Goal: Transaction & Acquisition: Purchase product/service

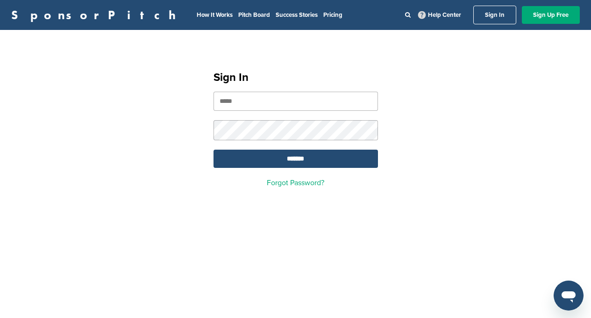
type input "**********"
click at [295, 160] on input "*******" at bounding box center [296, 159] width 164 height 18
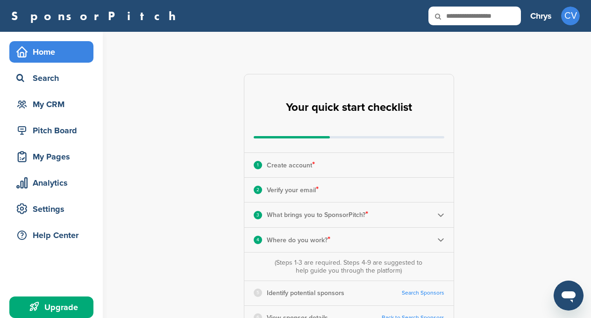
click at [59, 16] on link "SponsorPitch" at bounding box center [96, 16] width 171 height 12
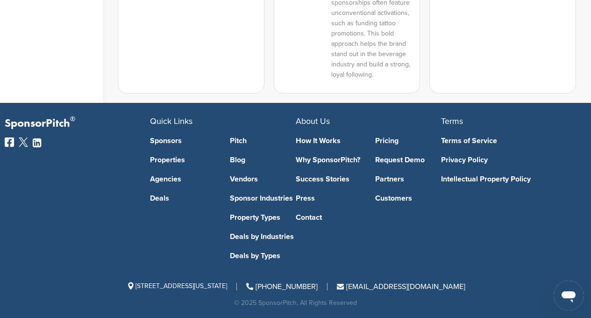
scroll to position [864, 0]
click at [392, 200] on link "Customers" at bounding box center [408, 197] width 66 height 7
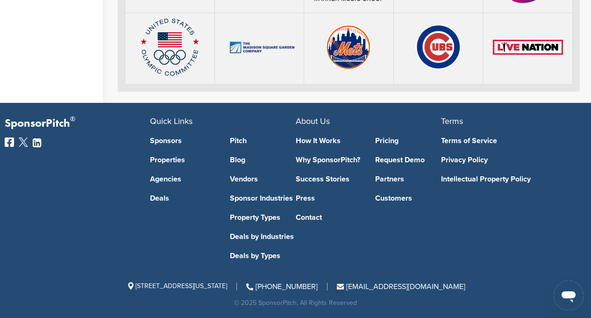
scroll to position [2287, 0]
click at [308, 217] on link "Contact" at bounding box center [329, 217] width 66 height 7
drag, startPoint x: 463, startPoint y: 286, endPoint x: 372, endPoint y: 289, distance: 90.2
click at [372, 289] on div "417 Fifth Avenue, #815, New York, NY 10016 (855) 748-2422 support@sponsorpitch.…" at bounding box center [296, 286] width 582 height 7
copy span "[EMAIL_ADDRESS][DOMAIN_NAME]"
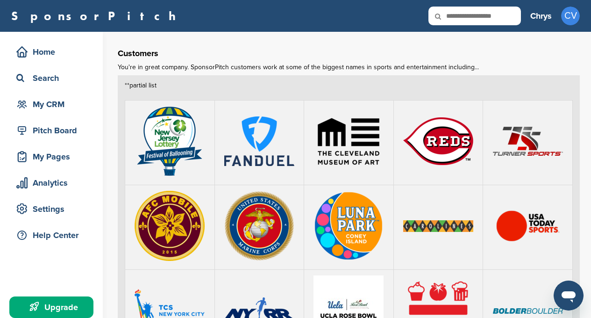
scroll to position [0, 0]
click at [542, 17] on h3 "Chrys" at bounding box center [540, 15] width 21 height 13
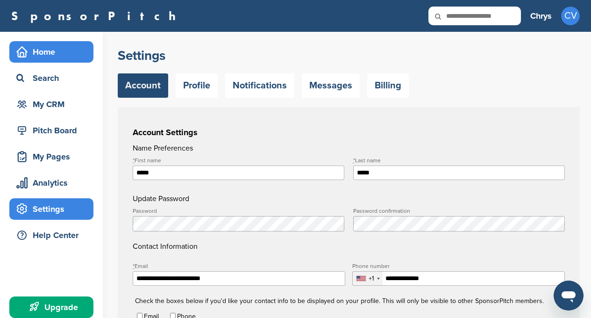
click at [52, 50] on div "Home" at bounding box center [53, 51] width 79 height 17
click at [39, 50] on div "Home" at bounding box center [53, 51] width 79 height 17
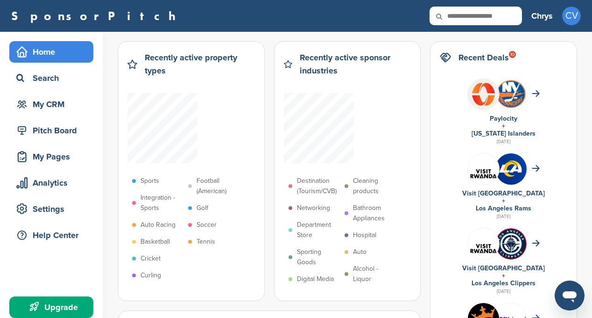
click at [291, 2] on div "SponsorPitch Home Search My CRM Pitch Board My Pages Analytics Settings Help Ce…" at bounding box center [296, 16] width 592 height 32
click at [479, 14] on input "text" at bounding box center [476, 16] width 93 height 19
type input "**********"
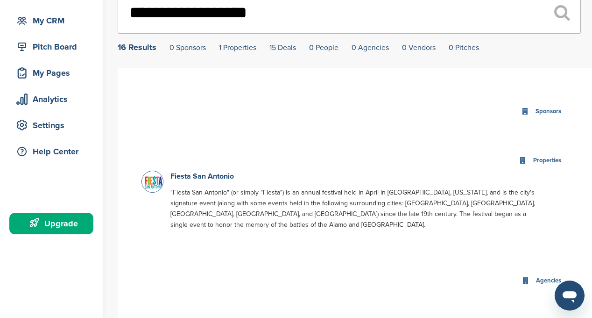
scroll to position [90, 0]
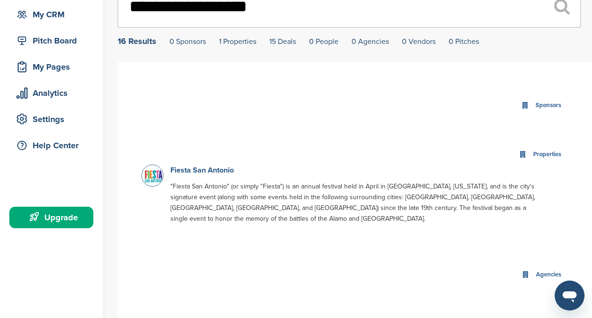
click at [180, 170] on link "Fiesta San Antonio" at bounding box center [203, 169] width 64 height 9
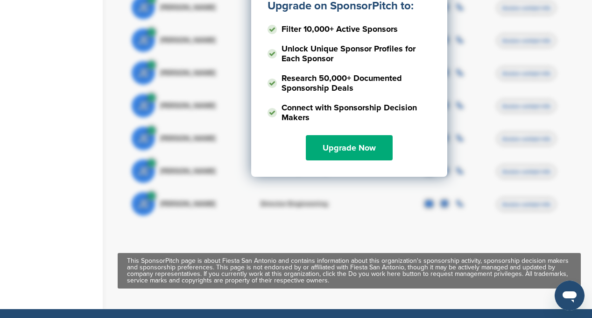
scroll to position [395, 0]
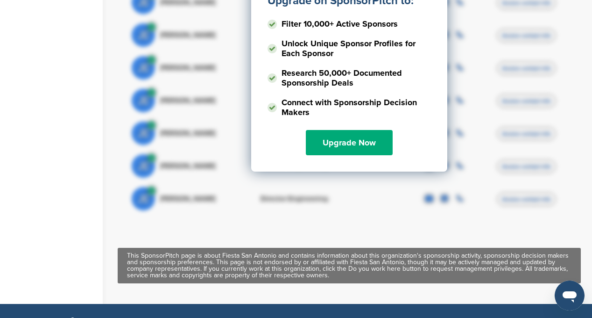
click at [337, 117] on div "Upgrade on SponsorPitch to: Filter 10,000+ Active Sponsors Unlock Unique Sponso…" at bounding box center [349, 41] width 196 height 260
click at [337, 130] on link "Upgrade Now" at bounding box center [349, 142] width 87 height 25
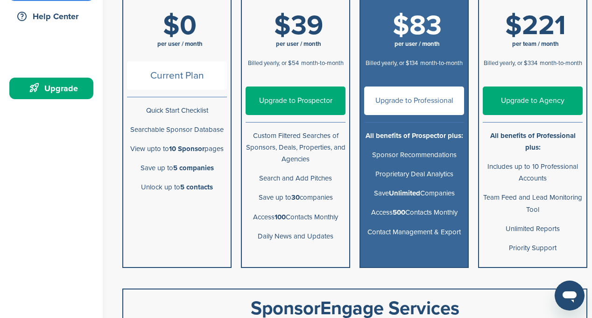
scroll to position [177, 0]
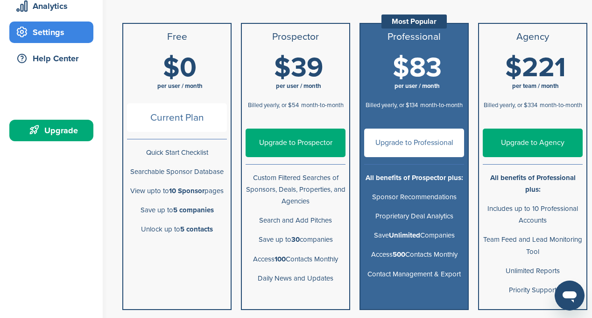
click at [284, 148] on link "Upgrade to Prospector" at bounding box center [296, 142] width 100 height 29
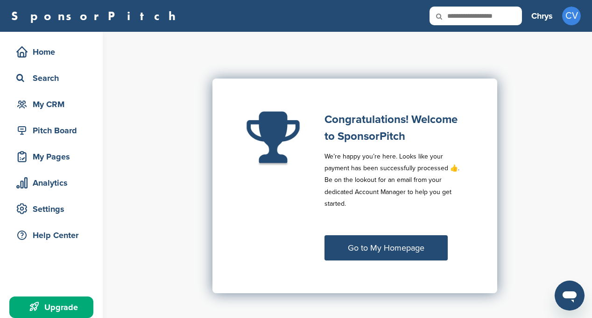
click at [368, 251] on link "Go to My Homepage" at bounding box center [386, 247] width 123 height 25
click at [379, 249] on link "Go to My Homepage" at bounding box center [386, 247] width 123 height 25
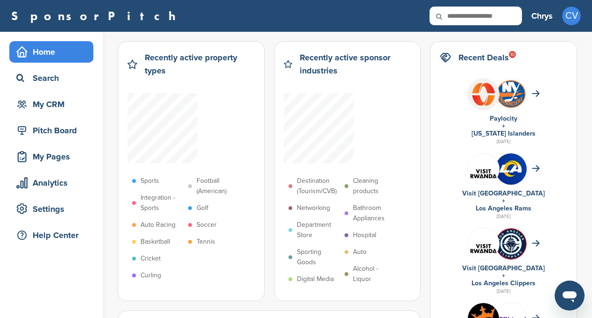
click at [466, 13] on input "text" at bounding box center [476, 16] width 93 height 19
type input "**********"
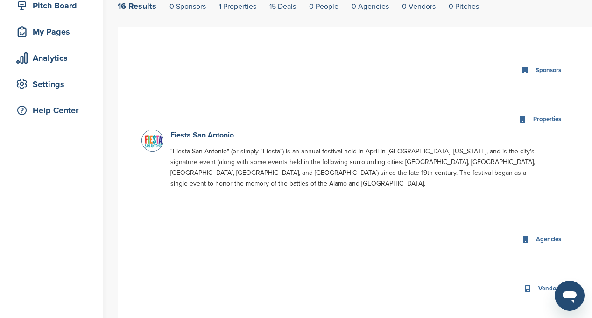
scroll to position [118, 0]
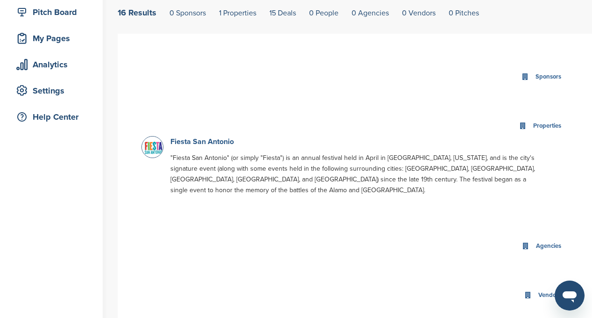
click at [216, 142] on link "Fiesta San Antonio" at bounding box center [203, 141] width 64 height 9
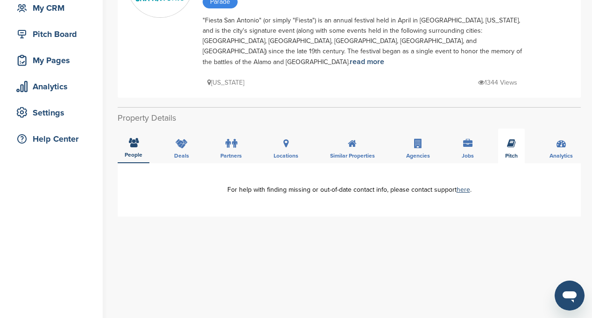
scroll to position [98, 0]
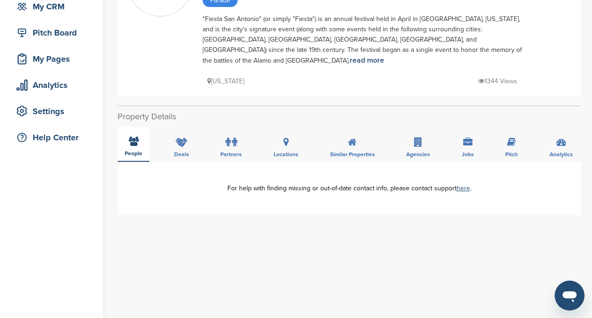
click at [129, 136] on icon at bounding box center [134, 140] width 10 height 9
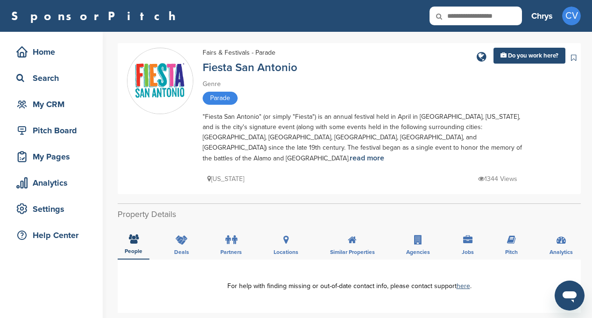
scroll to position [0, 0]
click at [163, 77] on img at bounding box center [160, 81] width 65 height 65
click at [178, 235] on icon at bounding box center [182, 239] width 12 height 9
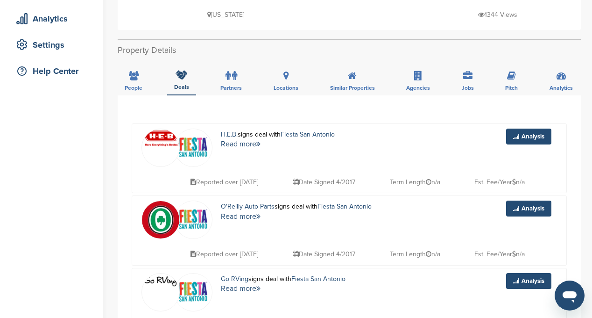
scroll to position [164, 0]
click at [312, 176] on p "Date Signed 4/2017" at bounding box center [324, 182] width 63 height 12
click at [237, 71] on icon at bounding box center [234, 75] width 5 height 9
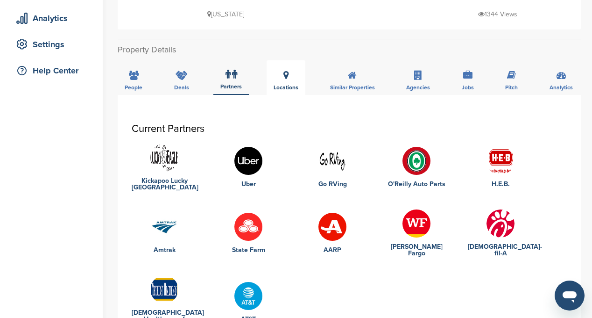
click at [290, 85] on span "Locations" at bounding box center [286, 88] width 25 height 6
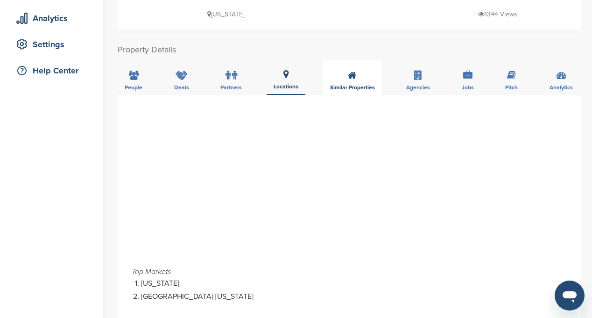
click at [337, 85] on span "Similar Properties" at bounding box center [352, 88] width 45 height 6
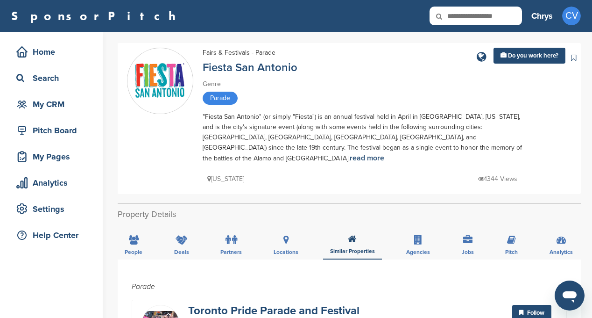
scroll to position [0, 0]
click at [517, 227] on div "Pitch" at bounding box center [512, 242] width 27 height 35
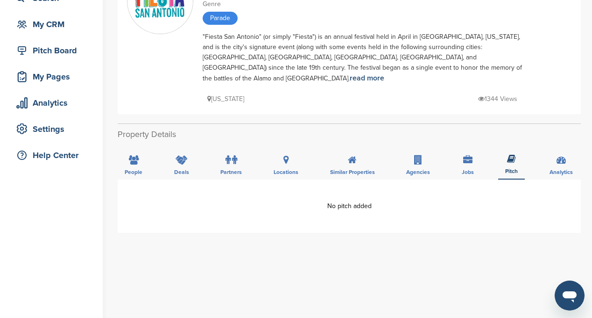
scroll to position [78, 0]
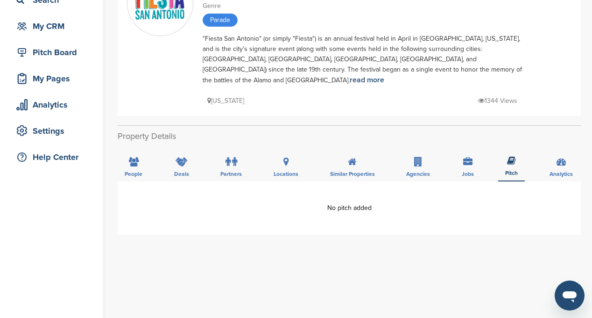
click at [484, 151] on div "People Deals Partners Locations Similar Properties Agencies Jobs Pitch Analytics" at bounding box center [350, 164] width 464 height 35
click at [455, 151] on div "Jobs" at bounding box center [468, 164] width 26 height 35
click at [423, 151] on div "Agencies" at bounding box center [419, 164] width 38 height 35
click at [126, 155] on div "People" at bounding box center [134, 164] width 32 height 35
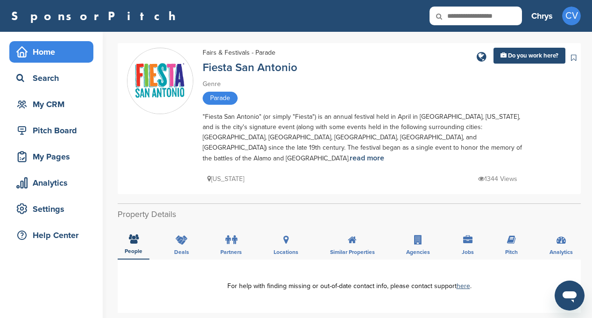
scroll to position [0, 0]
click at [50, 52] on div "Home" at bounding box center [53, 51] width 79 height 17
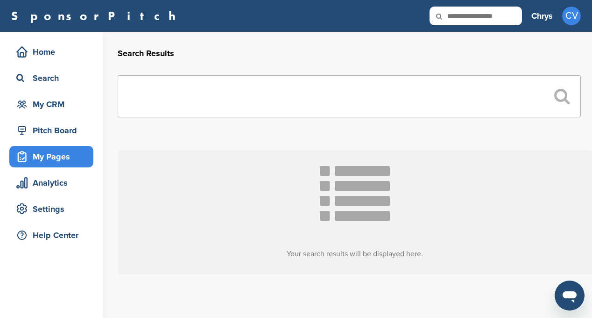
click at [62, 165] on div "My Pages" at bounding box center [51, 156] width 84 height 21
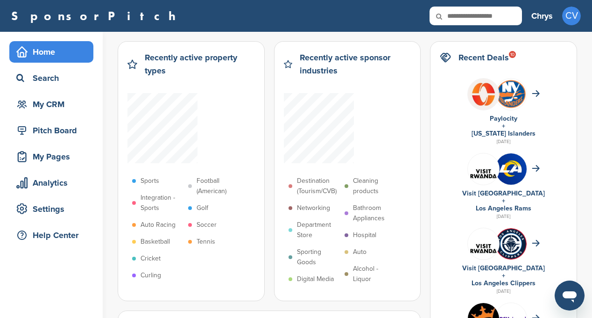
click at [542, 20] on h3 "Chrys" at bounding box center [542, 15] width 21 height 13
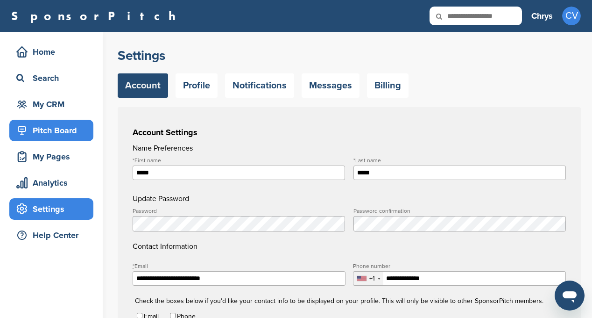
click at [62, 125] on div "Pitch Board" at bounding box center [53, 130] width 79 height 17
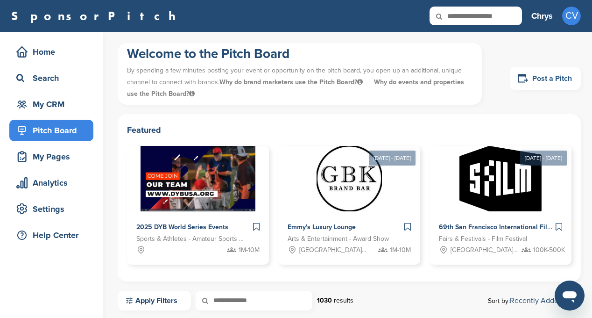
click at [559, 76] on link "Post a Pitch" at bounding box center [545, 78] width 71 height 23
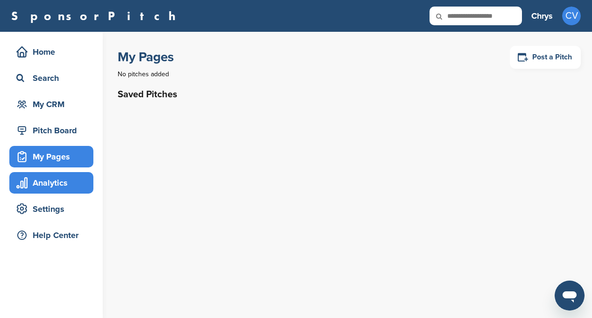
click at [56, 187] on div "Analytics" at bounding box center [53, 182] width 79 height 17
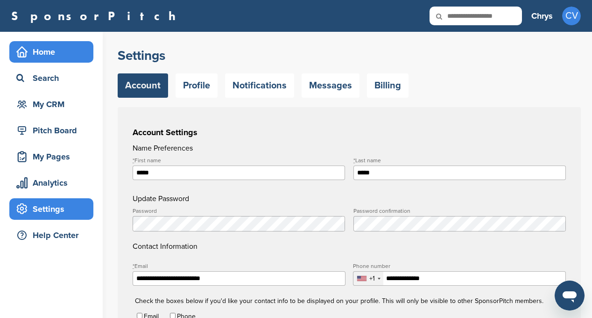
click at [51, 46] on div "Home" at bounding box center [53, 51] width 79 height 17
